Goal: Navigation & Orientation: Find specific page/section

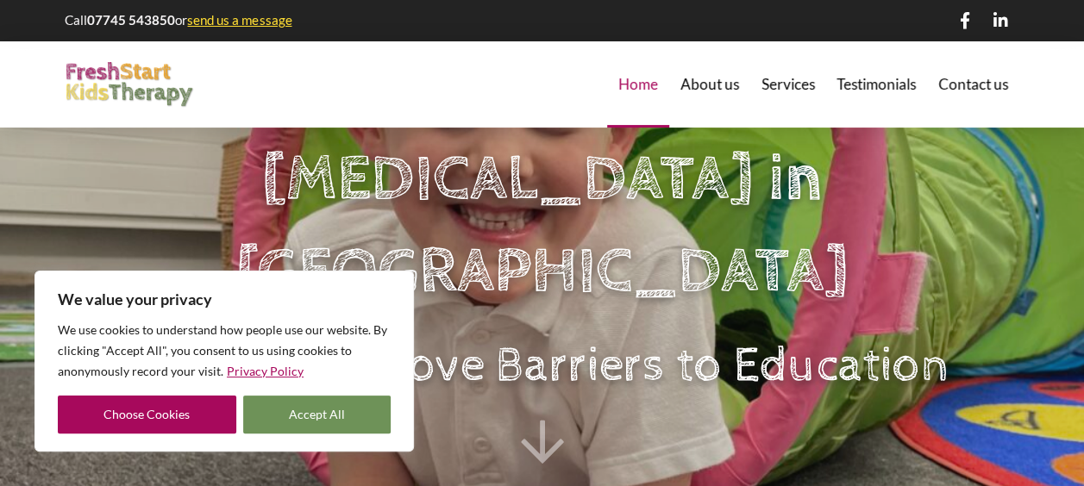
click at [310, 428] on button "Accept All" at bounding box center [317, 415] width 148 height 38
checkbox input "true"
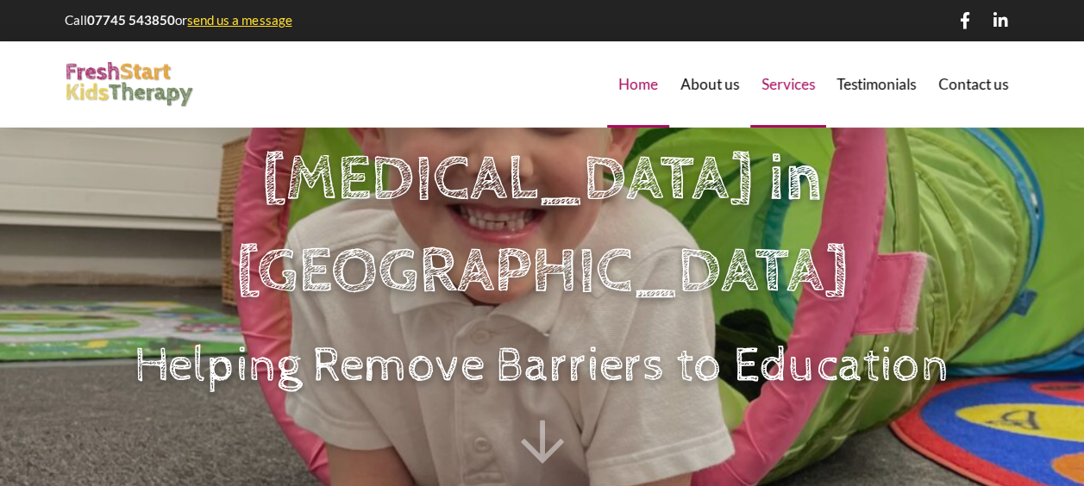
click at [784, 81] on span "Services" at bounding box center [787, 84] width 53 height 15
